Goal: Check status: Check status

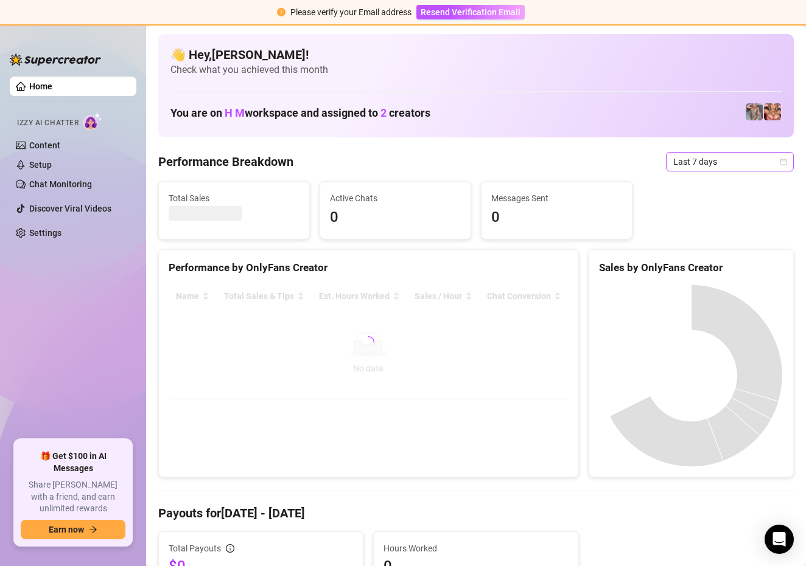
click at [751, 162] on span "Last 7 days" at bounding box center [729, 162] width 113 height 18
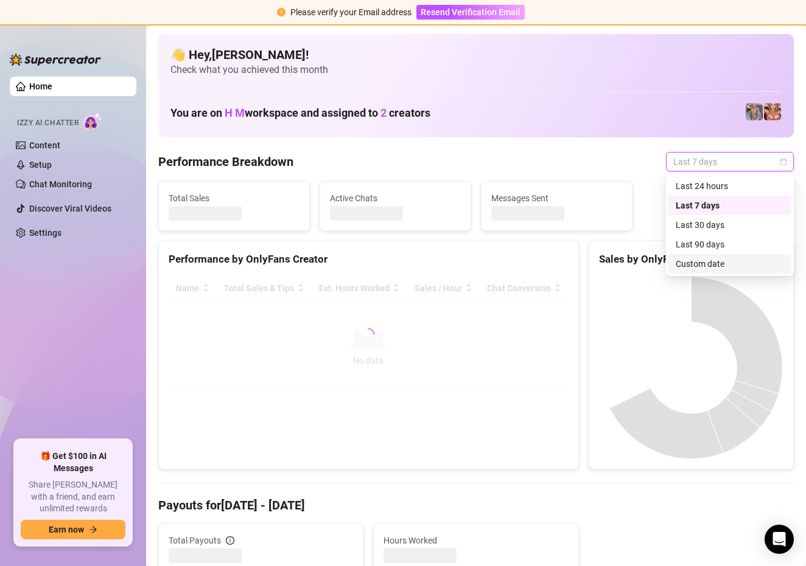
click at [714, 261] on div "Custom date" at bounding box center [729, 263] width 108 height 13
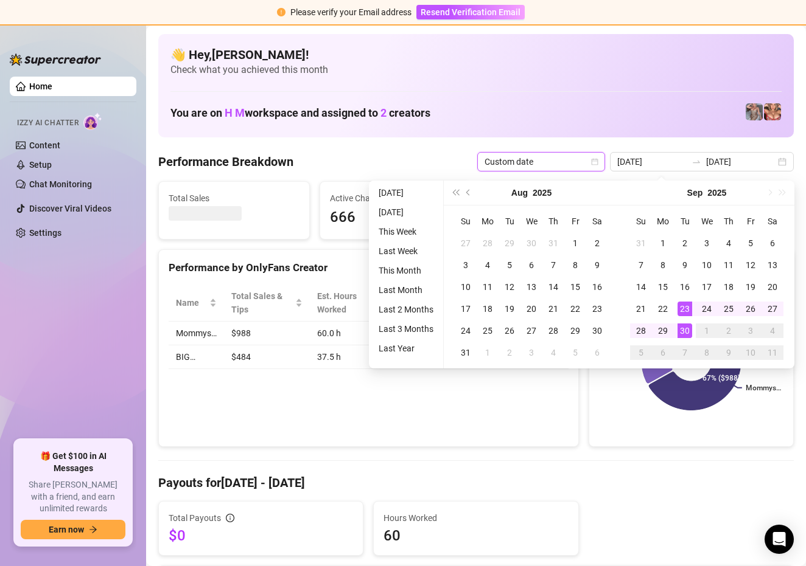
type input "[DATE]"
click at [687, 329] on div "30" at bounding box center [684, 331] width 15 height 15
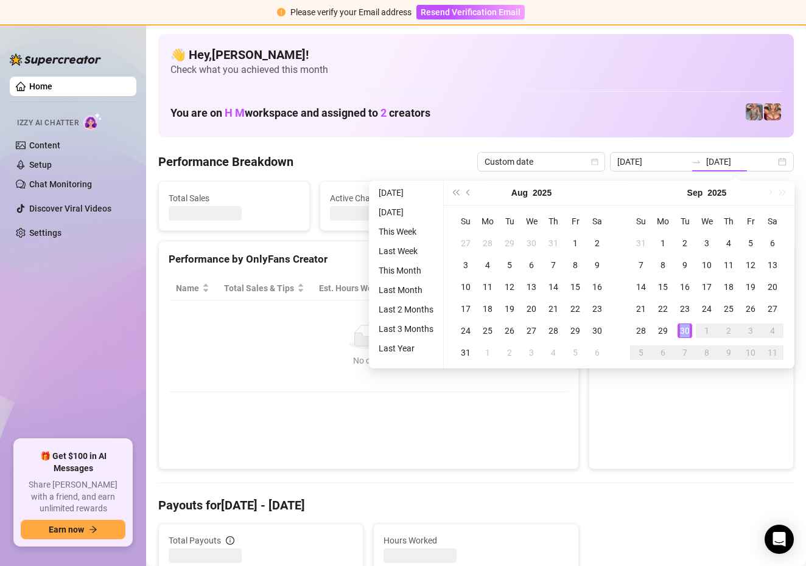
type input "2025-09-30"
